Goal: Find specific page/section: Locate a particular part of the current website

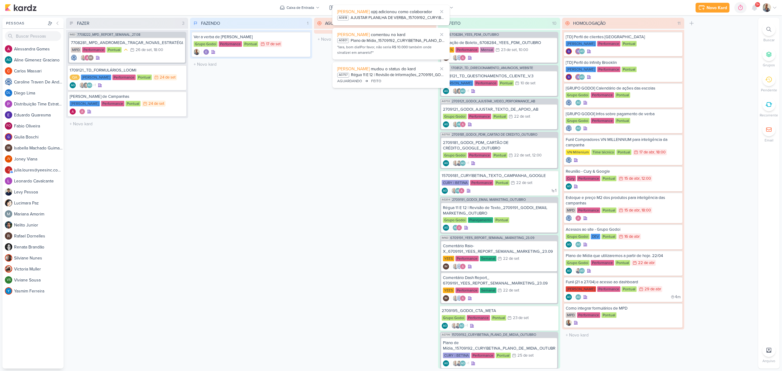
click at [765, 31] on div at bounding box center [768, 29] width 13 height 13
paste input "15709192"
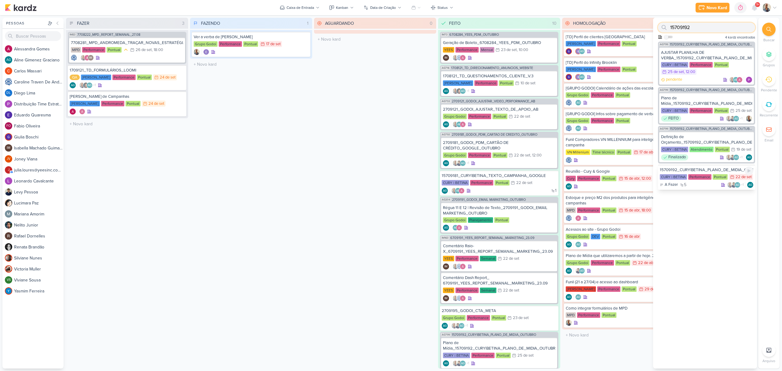
type input "15709192"
click at [693, 181] on div "CURY | BETINA Performance Pontual 22/9 [DATE]" at bounding box center [706, 177] width 93 height 7
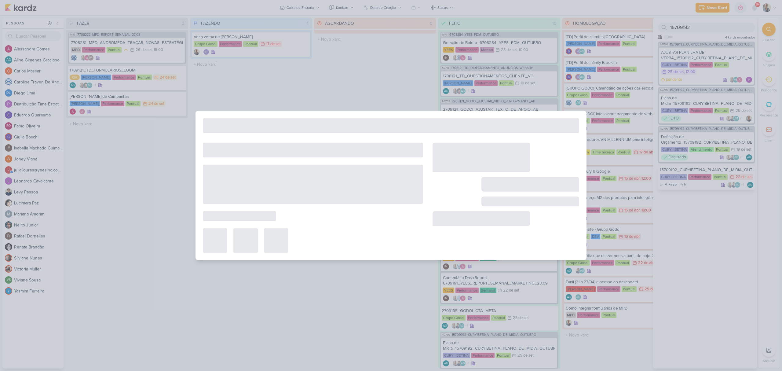
type input "15709192_CURY|BETINA_PLANO_DE_MIDIA_OUTUBRO"
type input "22 de setembro de 2025 às 23:59"
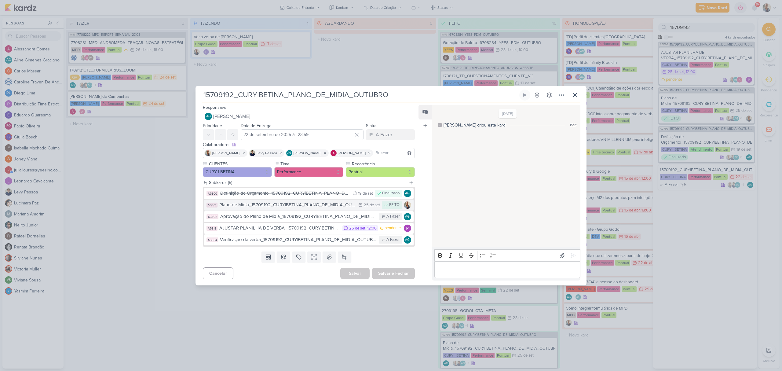
click at [303, 204] on div "Plano de Mídia_15709192_CURY|BETINA_PLANO_DE_MIDIA_OUTUBRO" at bounding box center [287, 204] width 136 height 7
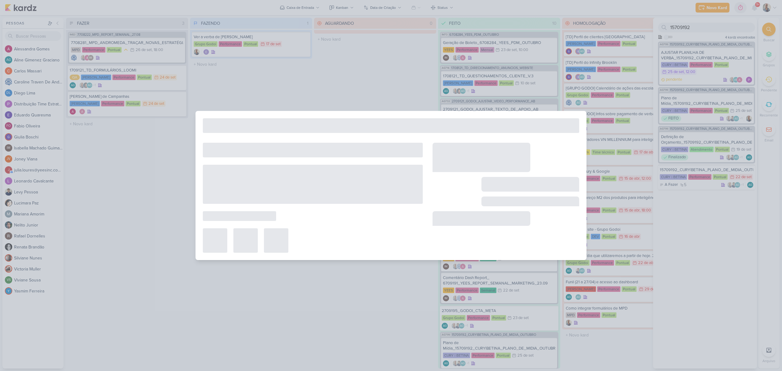
type input "Plano de Mídia_15709192_CURY|BETINA_PLANO_DE_MIDIA_OUTUBRO"
type input "[DATE] 23:59"
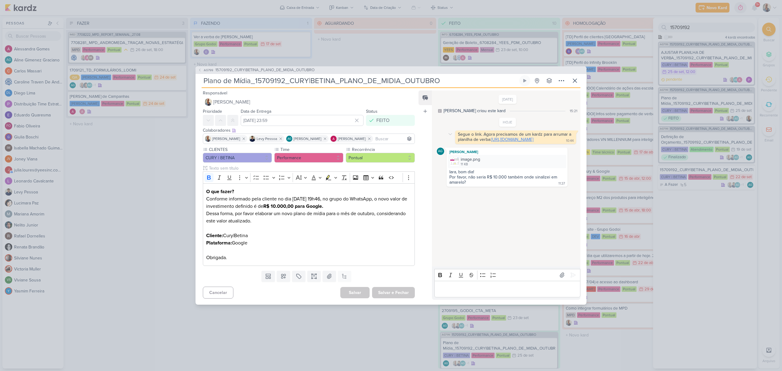
click at [491, 142] on link "[URL][DOMAIN_NAME]" at bounding box center [512, 139] width 42 height 5
click at [477, 289] on p "Editor editing area: main" at bounding box center [508, 288] width 140 height 7
